Goal: Navigation & Orientation: Find specific page/section

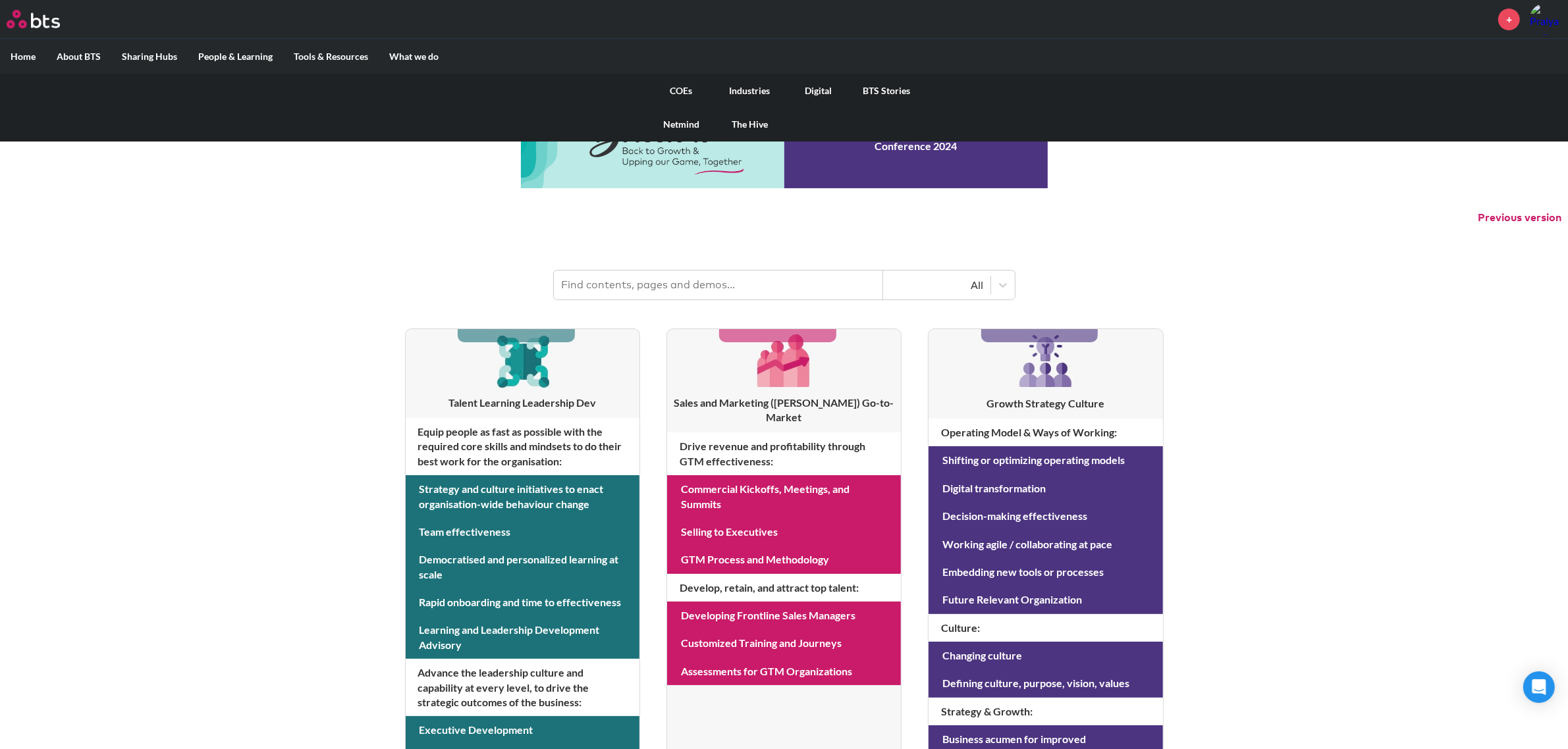
click at [667, 87] on link "COEs" at bounding box center [682, 91] width 68 height 34
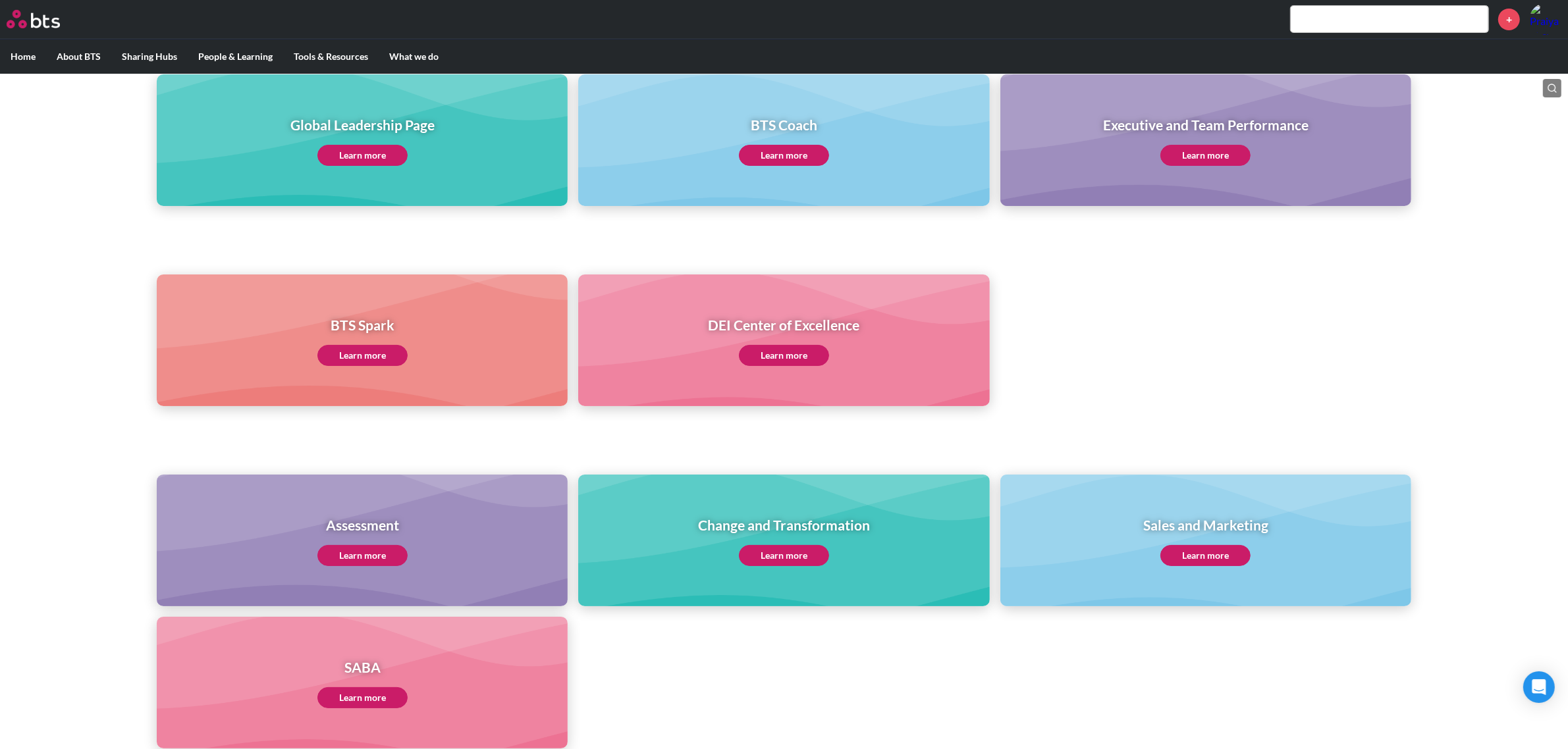
scroll to position [47, 0]
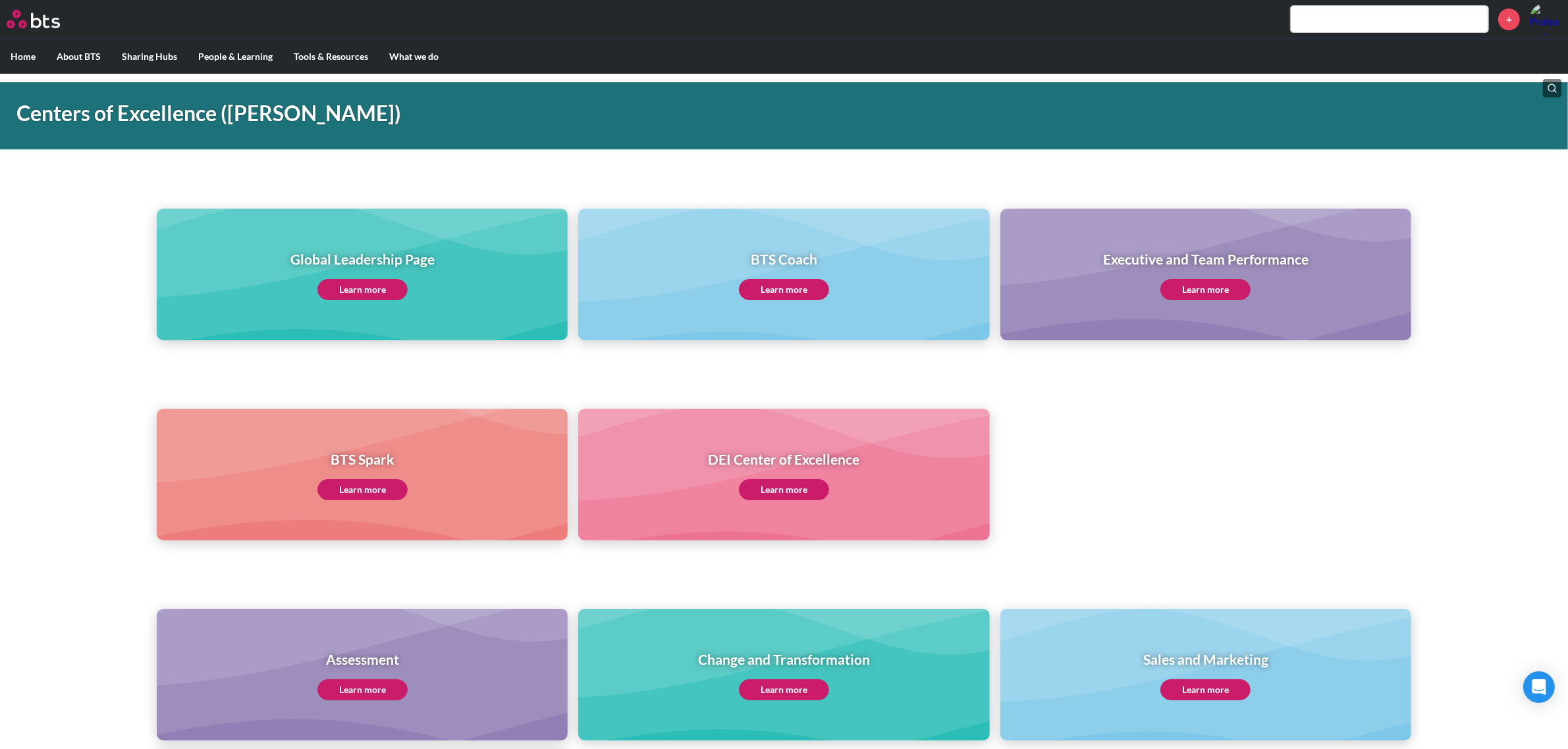
click at [1138, 506] on ul "BTS Spark Learn more DEI Center of Excellence Learn more" at bounding box center [784, 475] width 1254 height 132
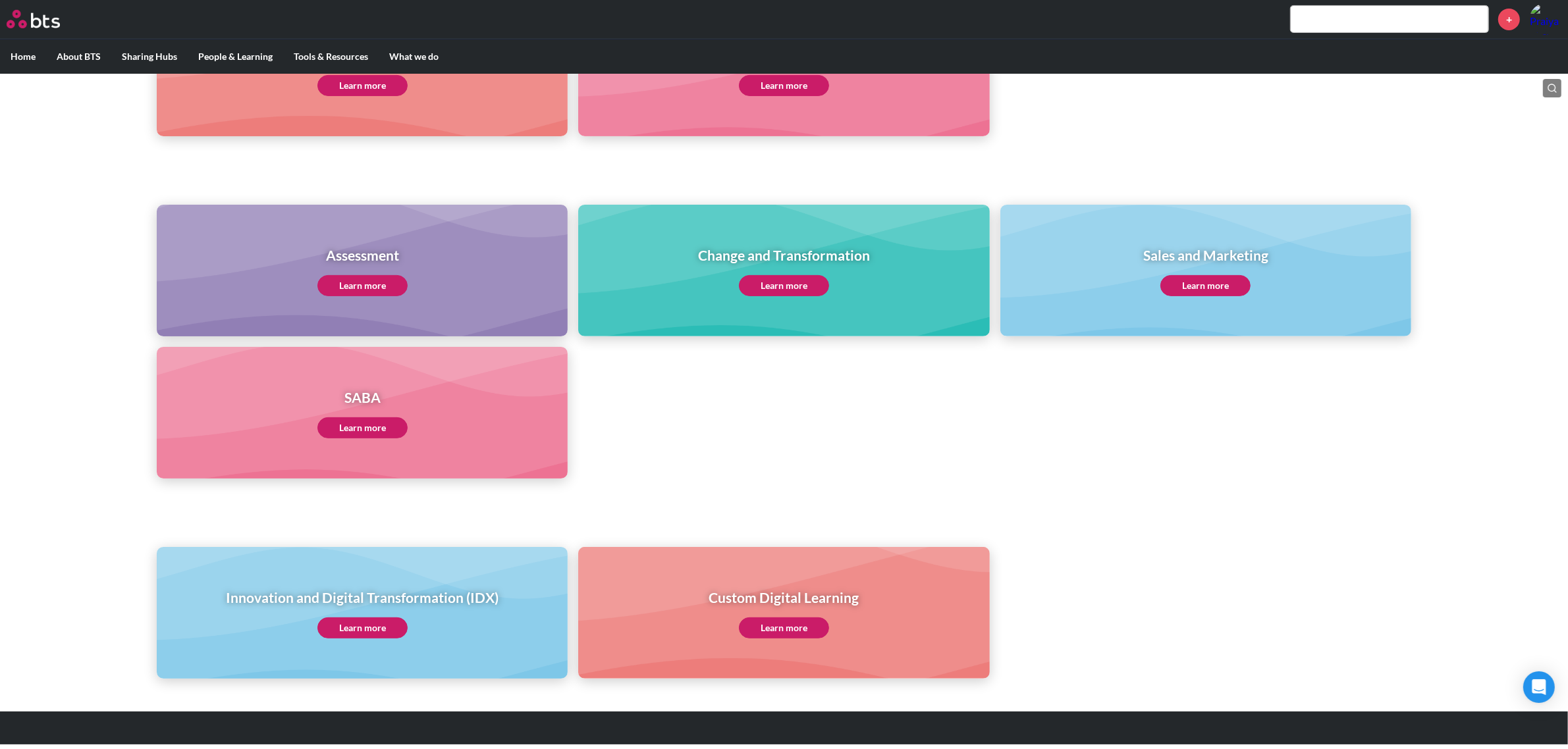
scroll to position [459, 0]
